Goal: Task Accomplishment & Management: Manage account settings

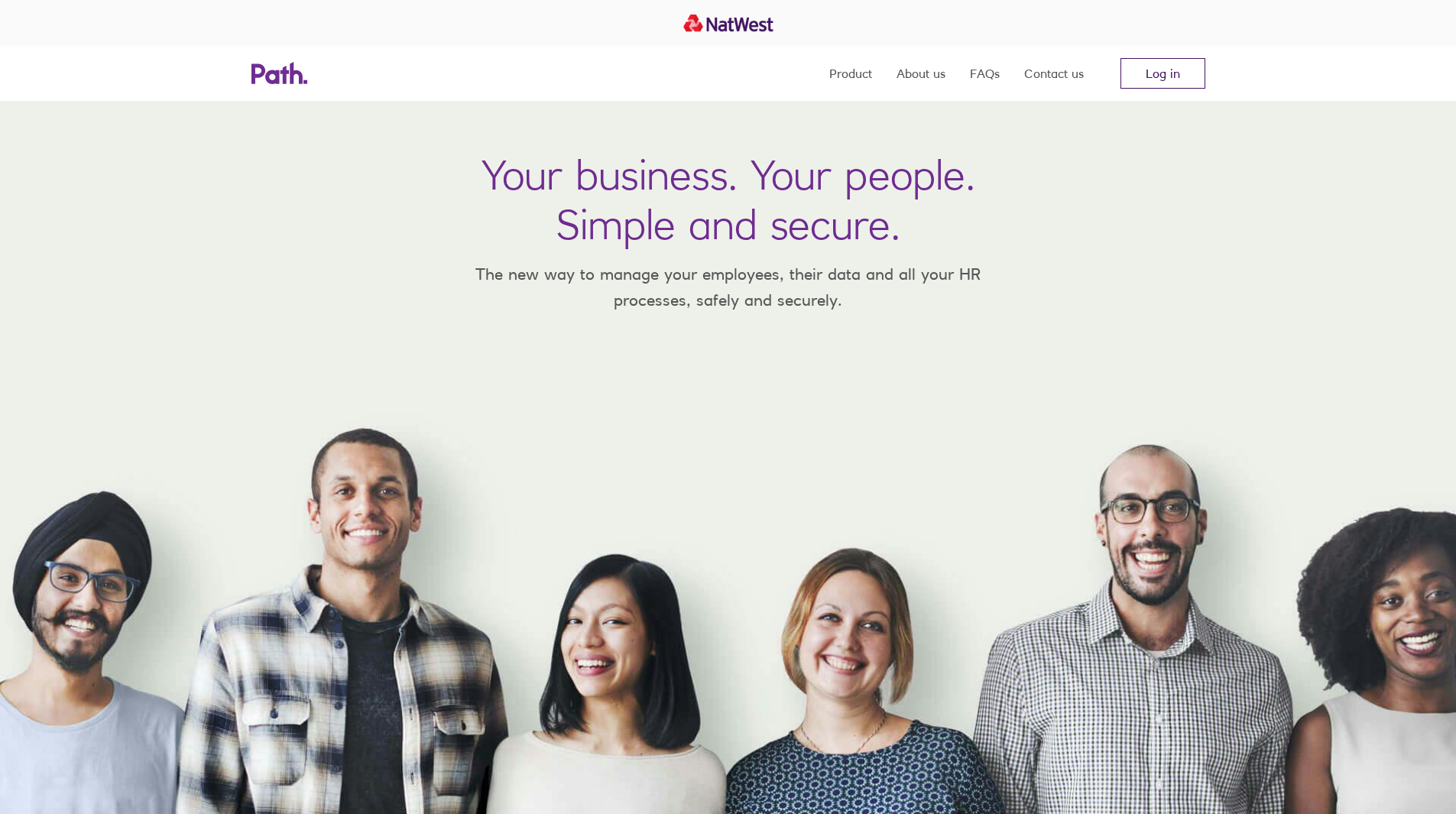
click at [1156, 65] on link "Log in" at bounding box center [1162, 73] width 85 height 31
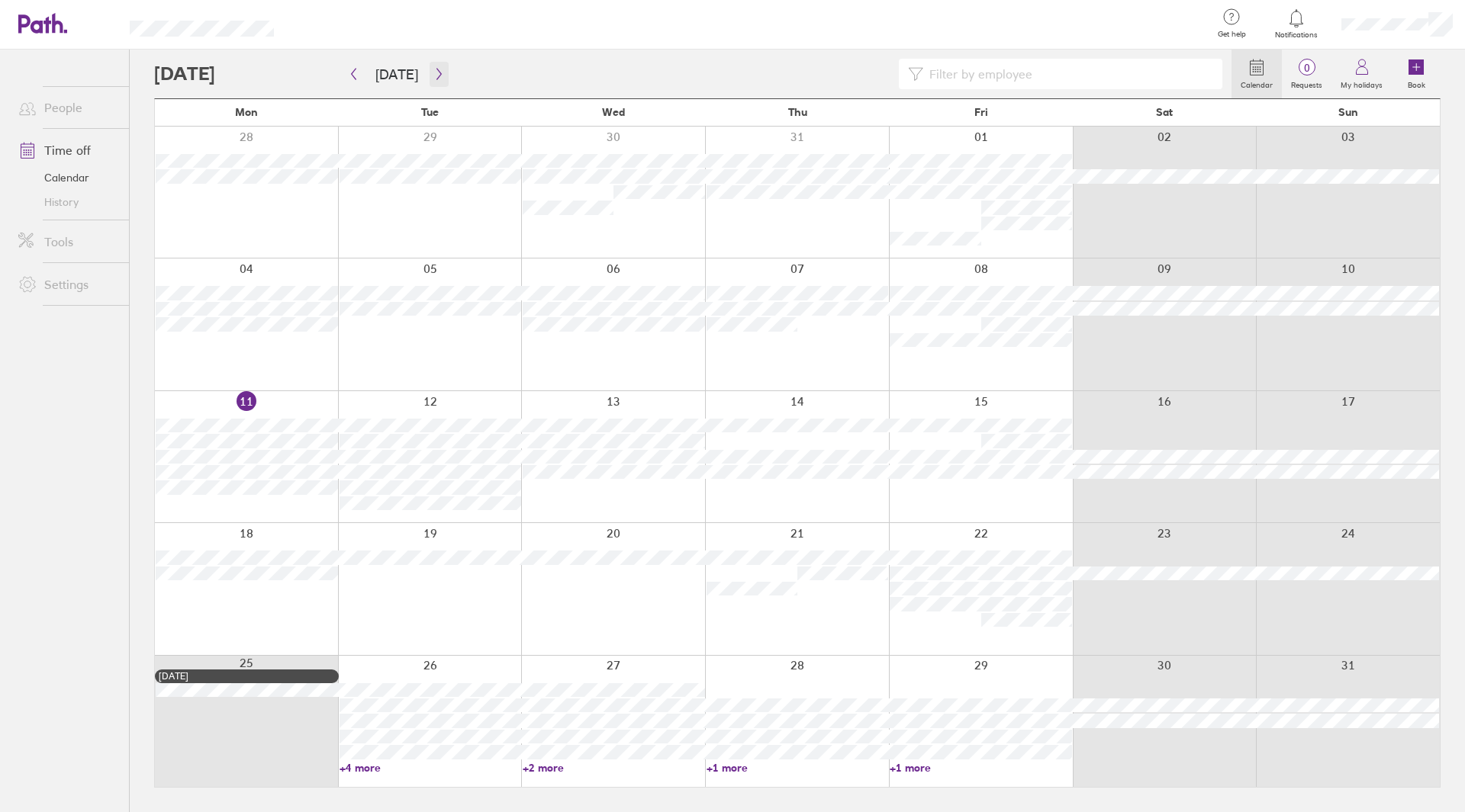
click at [434, 74] on icon "button" at bounding box center [440, 74] width 12 height 13
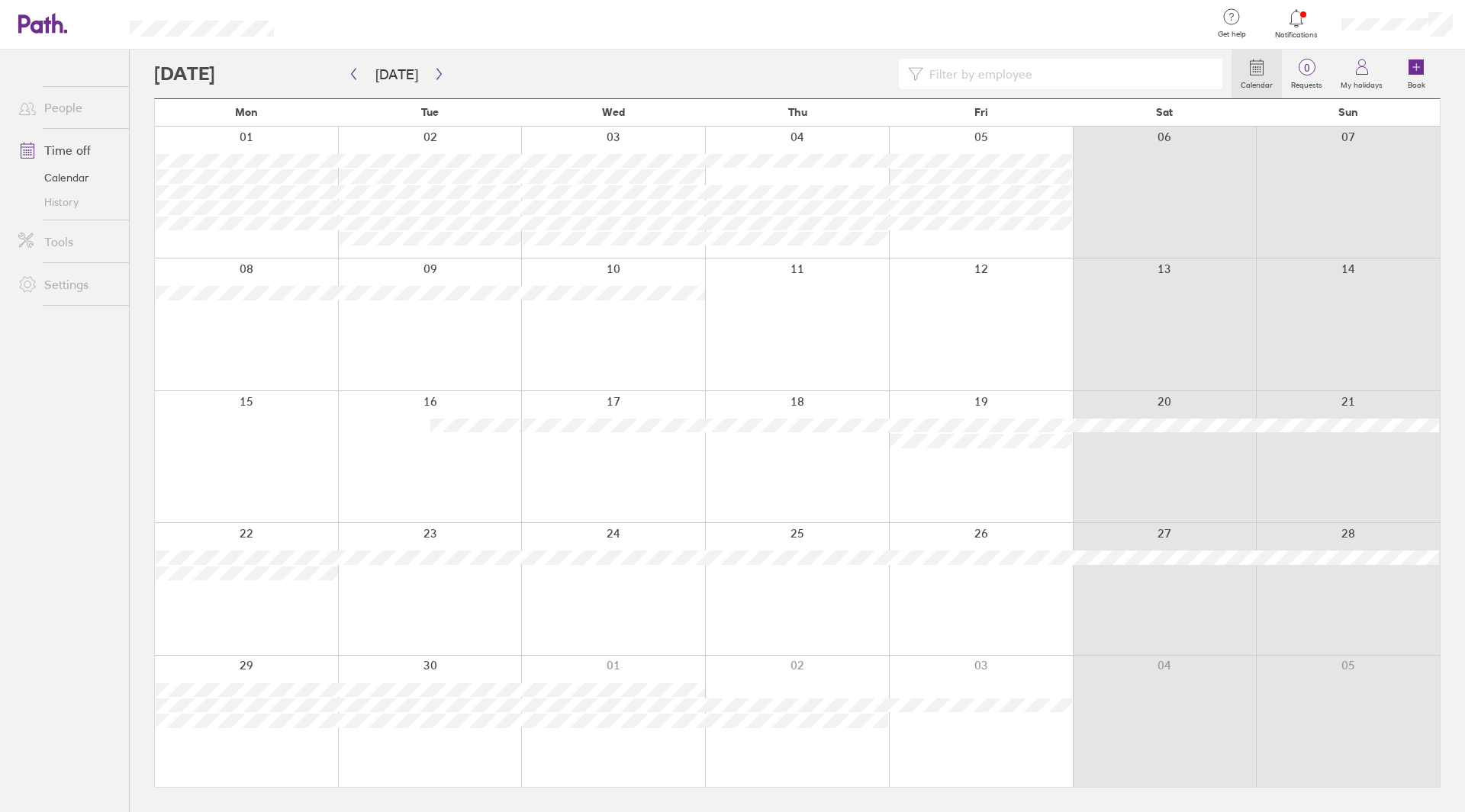
click at [1018, 332] on div at bounding box center [981, 324] width 184 height 131
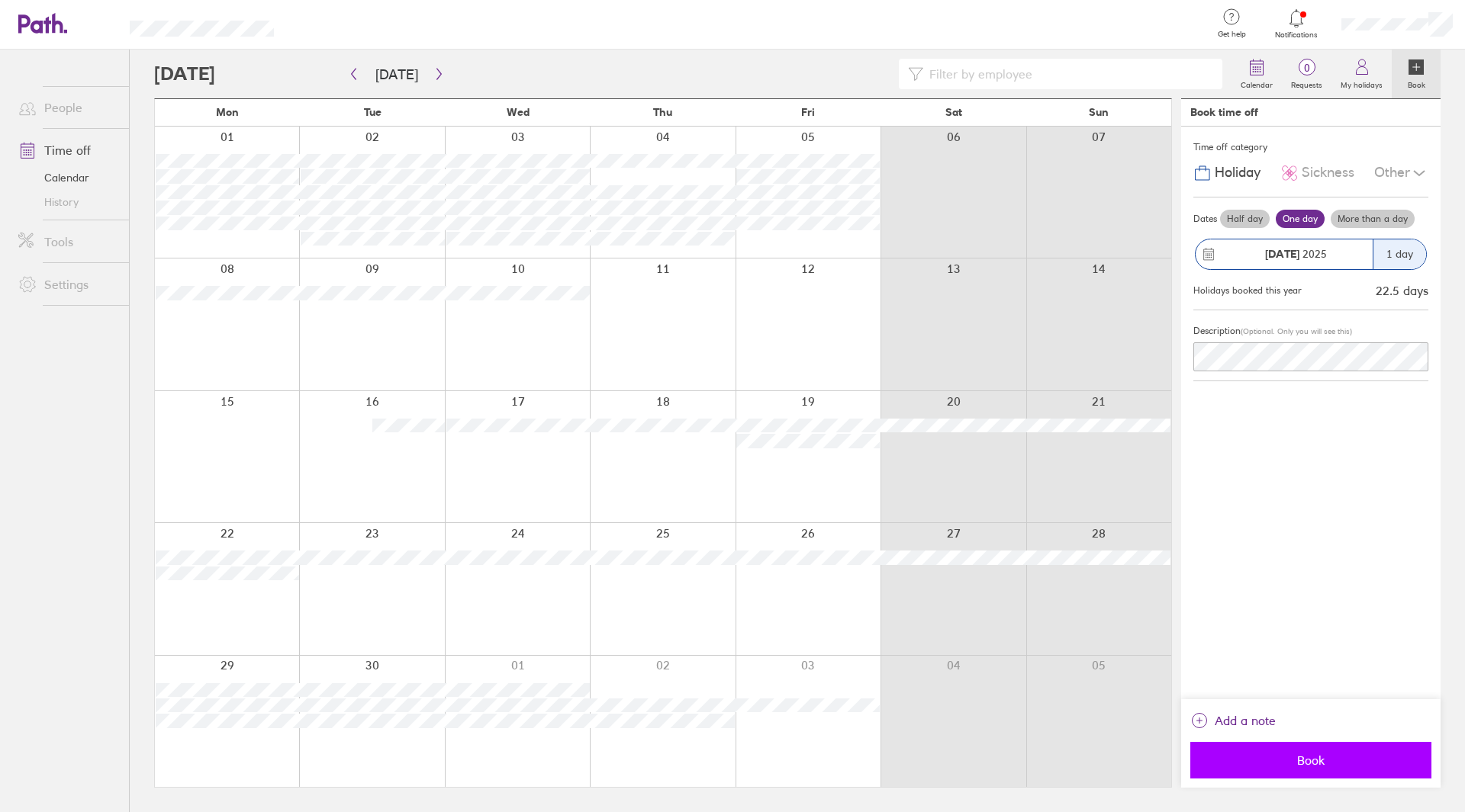
click at [1340, 759] on span "Book" at bounding box center [1310, 760] width 220 height 13
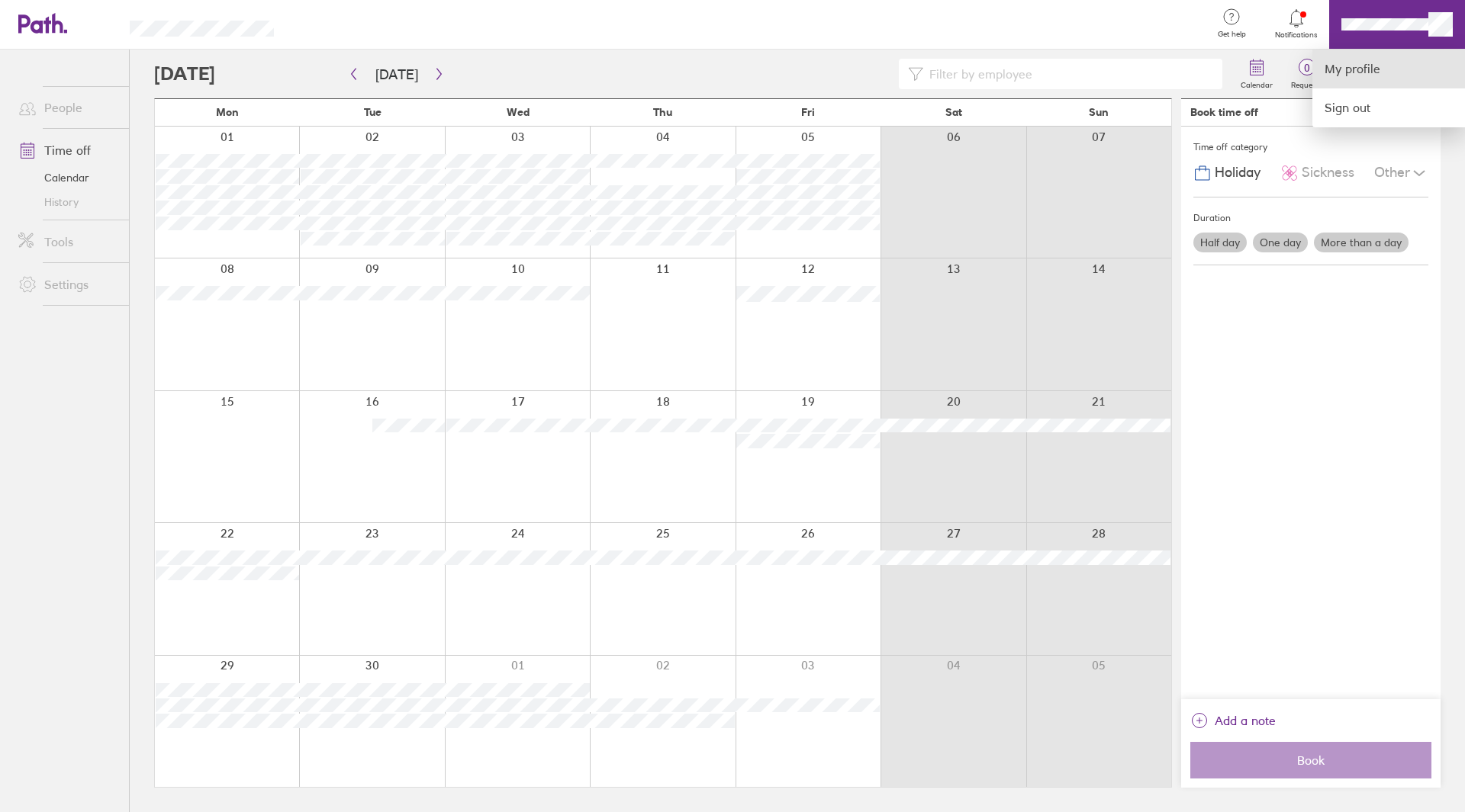
click at [1384, 69] on link "My profile" at bounding box center [1388, 69] width 153 height 39
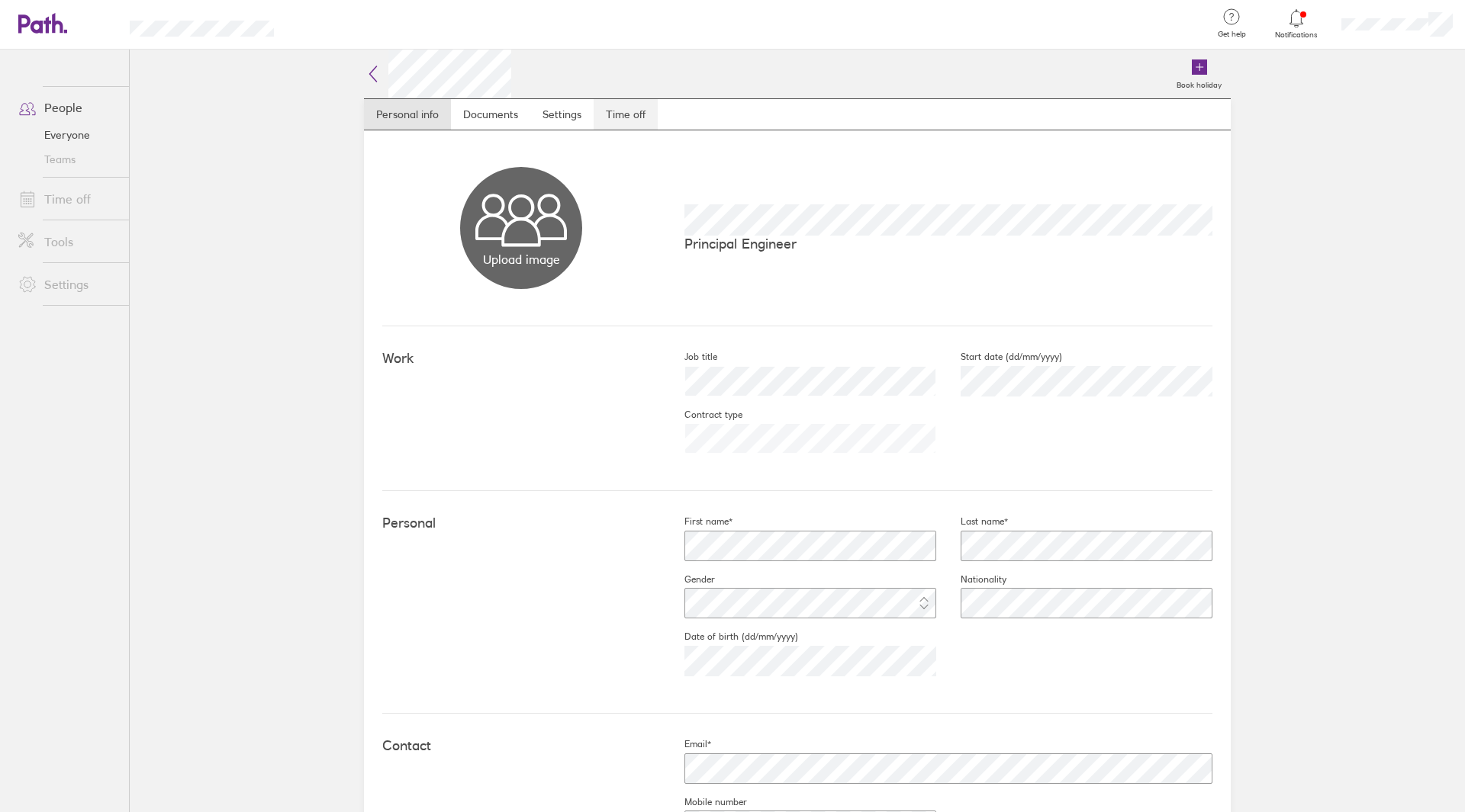
click at [619, 108] on link "Time off" at bounding box center [625, 114] width 64 height 31
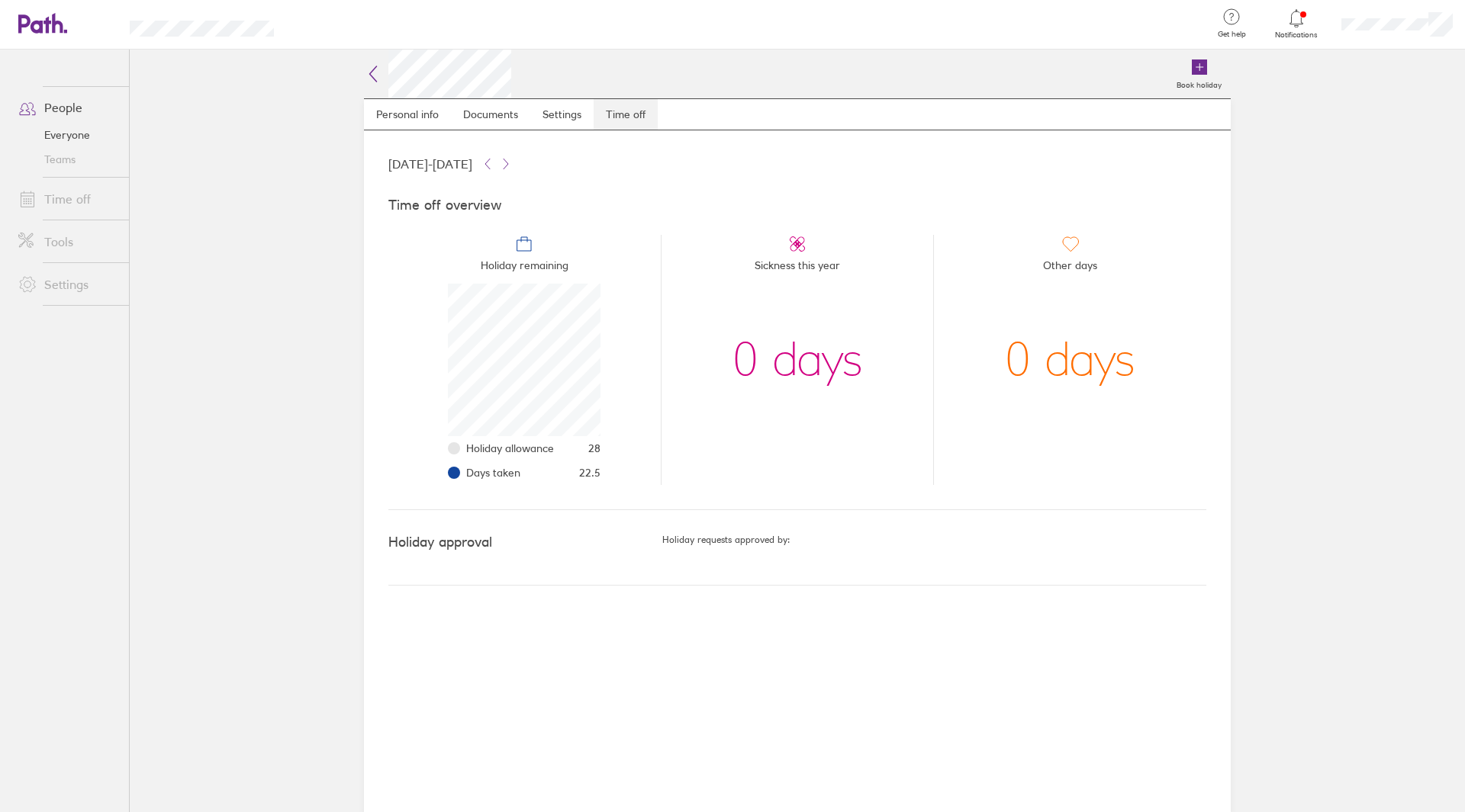
scroll to position [153, 153]
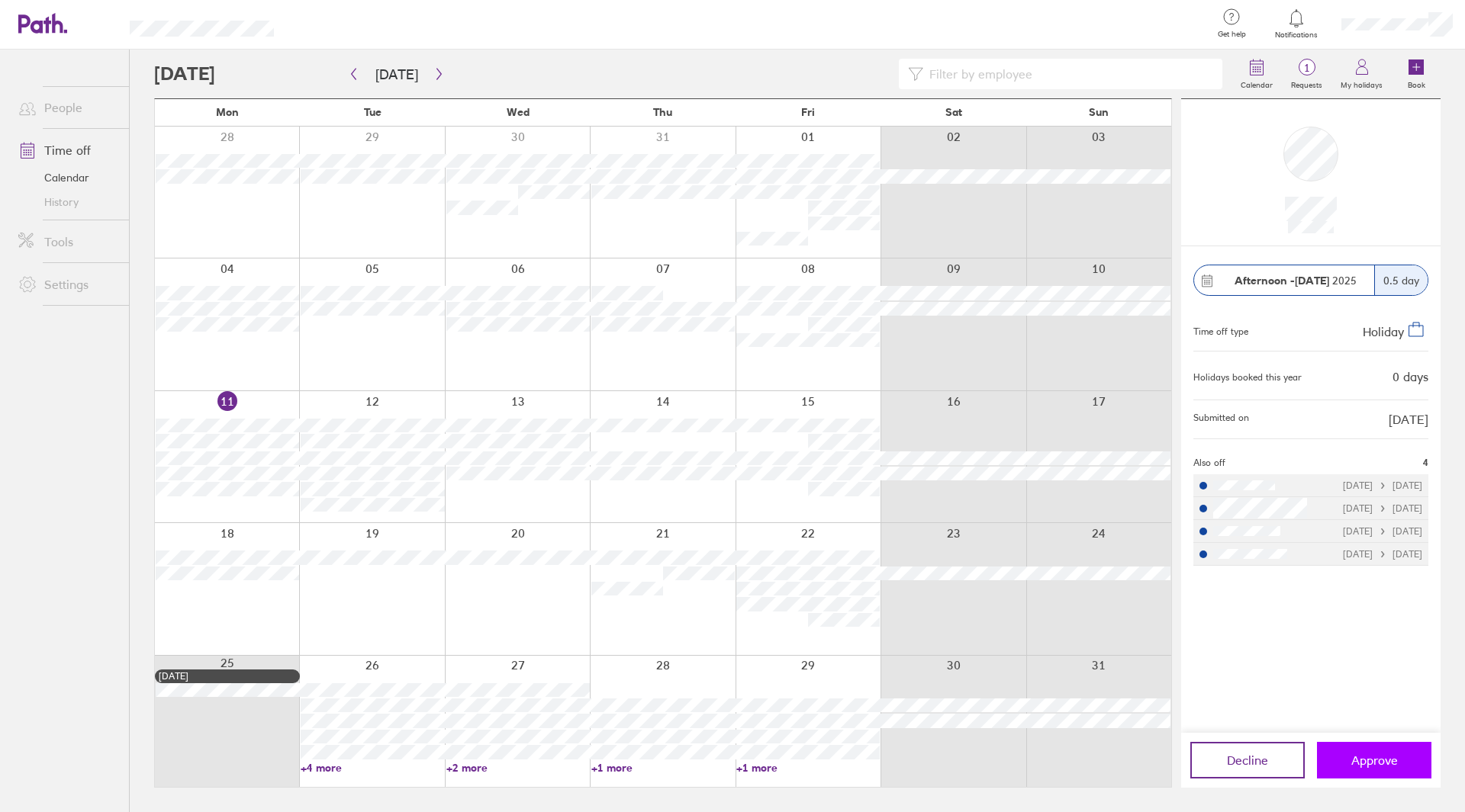
click at [1331, 758] on button "Approve" at bounding box center [1374, 760] width 114 height 37
click at [1390, 760] on span "Approve" at bounding box center [1375, 760] width 47 height 13
